Goal: Download file/media

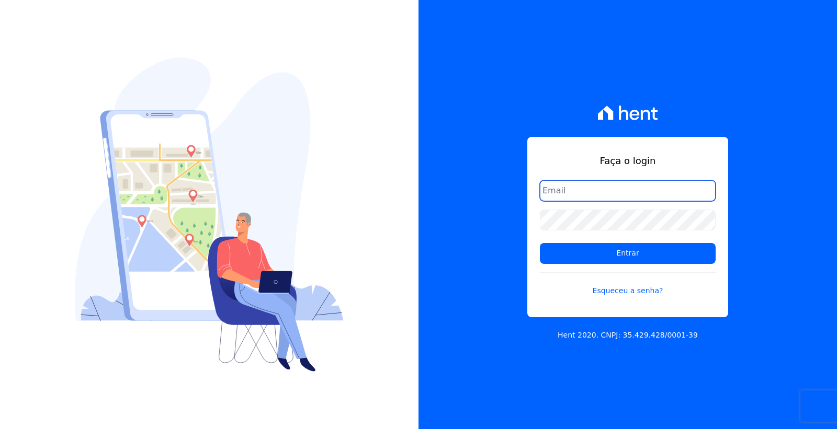
type input "cobranca@loulycaixe.com.br"
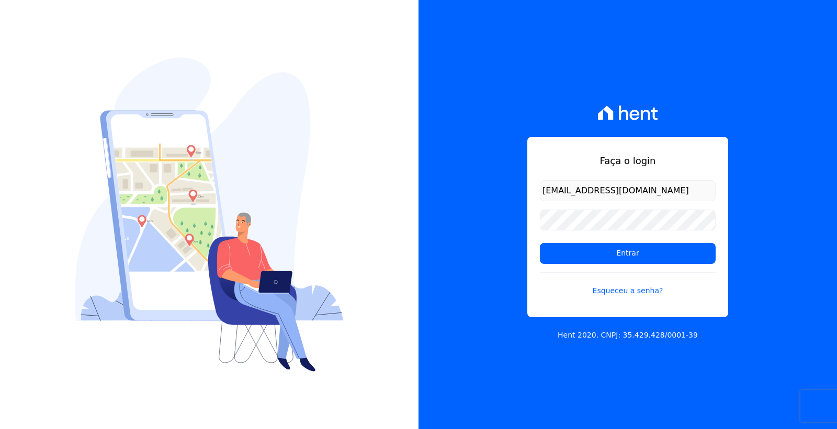
click at [647, 188] on input "cobranca@loulycaixe.com.br" at bounding box center [628, 190] width 176 height 21
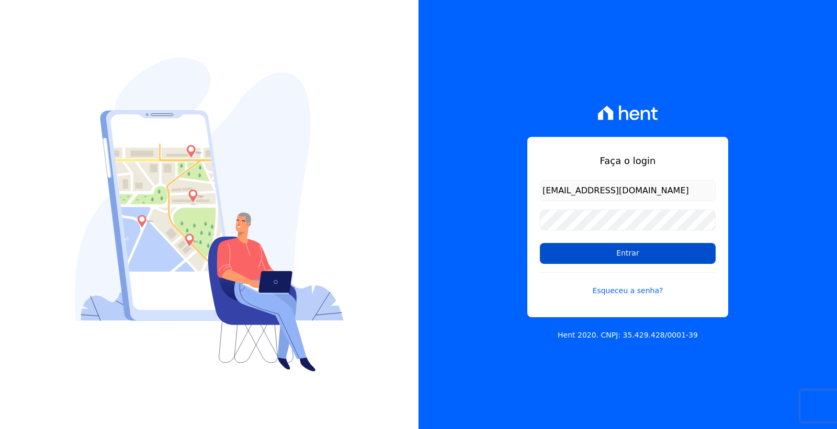
click at [576, 253] on input "Entrar" at bounding box center [628, 253] width 176 height 21
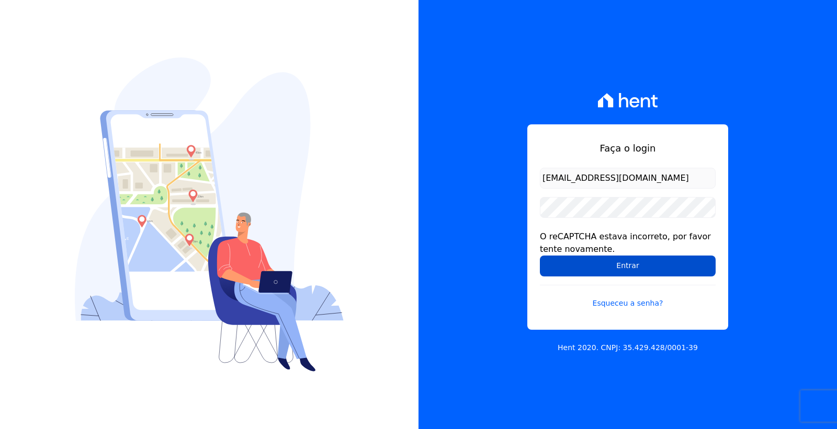
click at [628, 264] on input "Entrar" at bounding box center [628, 266] width 176 height 21
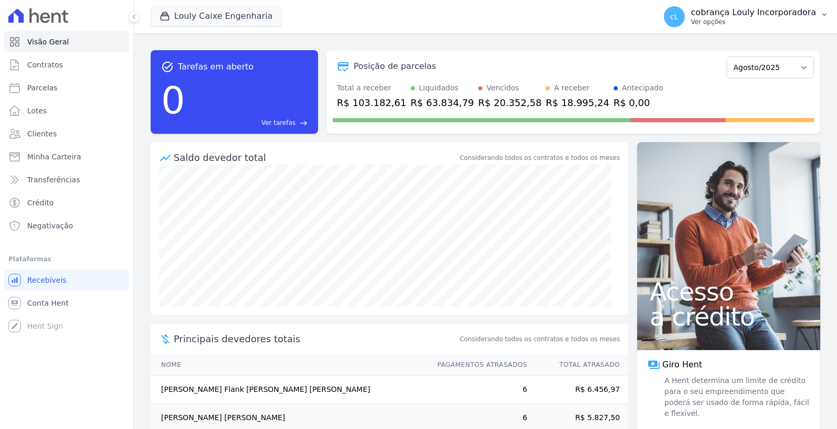
click at [739, 14] on p "cobrança Louly Incorporadora" at bounding box center [753, 12] width 125 height 10
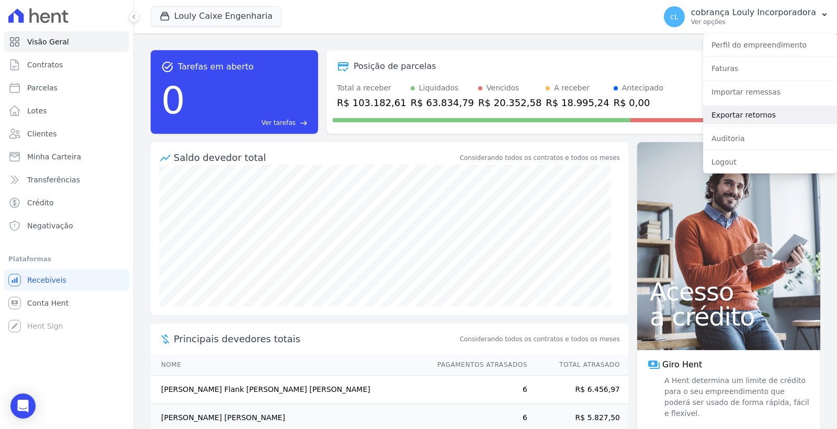
click at [770, 106] on link "Exportar retornos" at bounding box center [770, 115] width 134 height 19
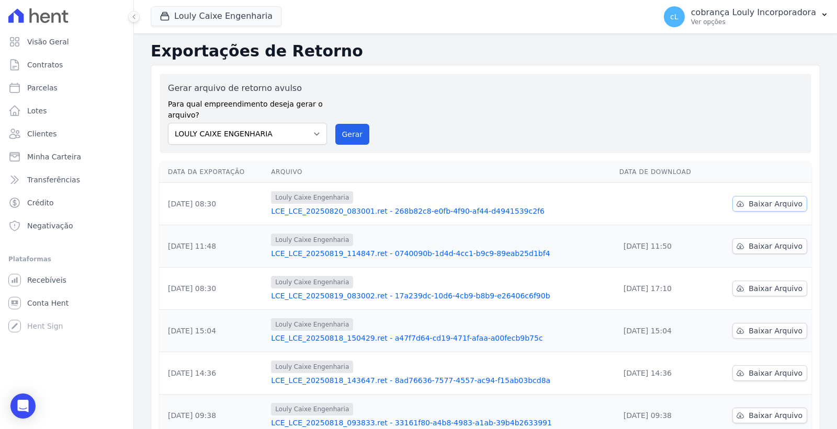
click at [767, 202] on span "Baixar Arquivo" at bounding box center [776, 204] width 54 height 10
